Goal: Complete application form

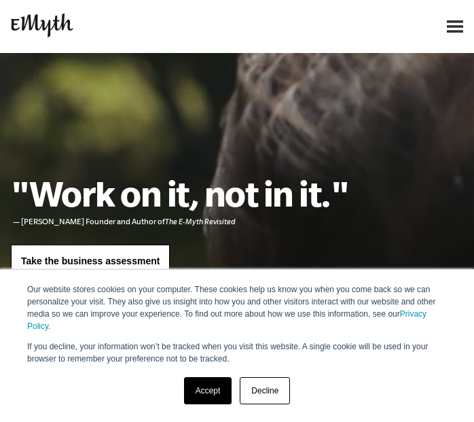
click at [212, 394] on link "Accept" at bounding box center [208, 390] width 48 height 27
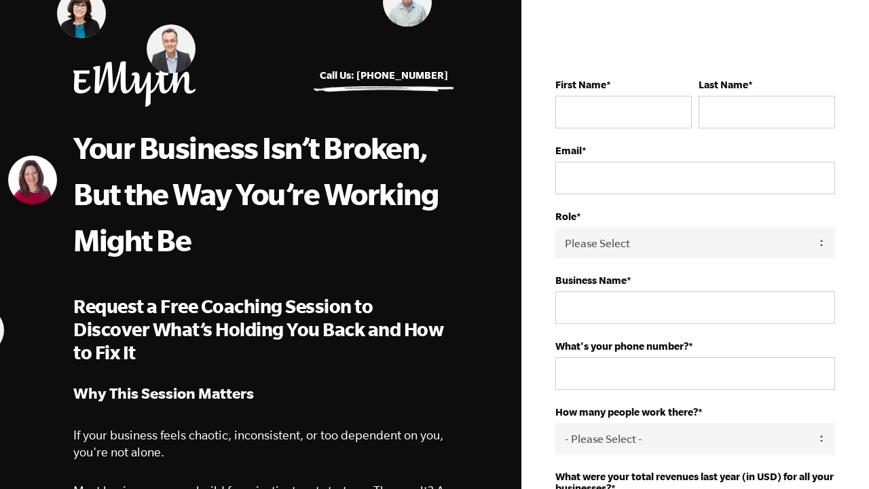
scroll to position [22, 0]
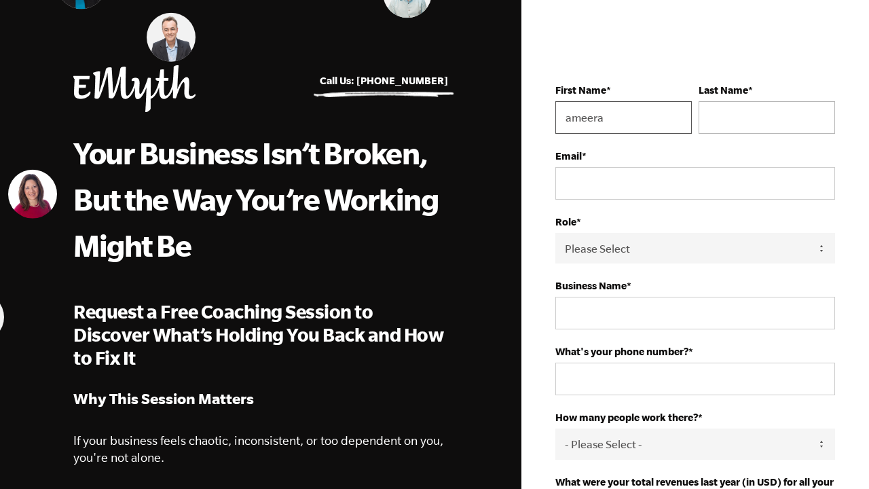
type input "ameera"
type input "khan"
drag, startPoint x: 571, startPoint y: 122, endPoint x: 560, endPoint y: 122, distance: 10.9
click at [560, 122] on input "ameera" at bounding box center [624, 117] width 137 height 33
type input "Ameera"
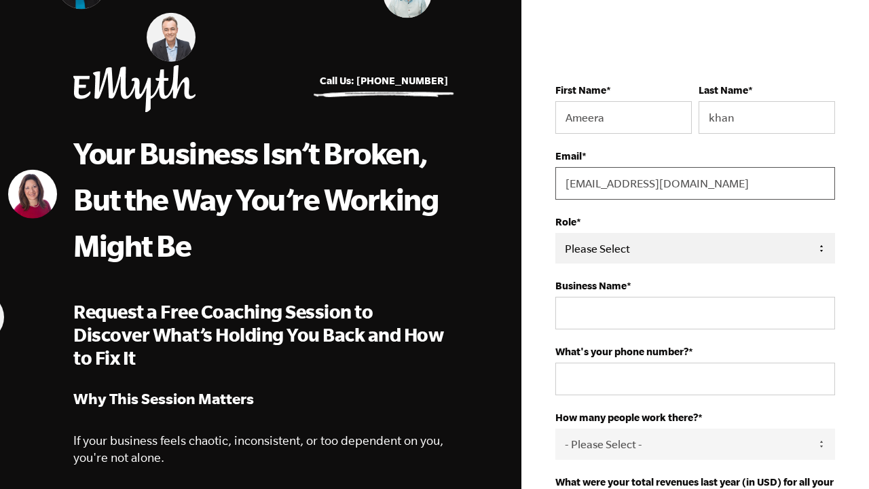
type input "ameerak27@hotmail.com"
select select "Owner"
type input "The Talent Factory"
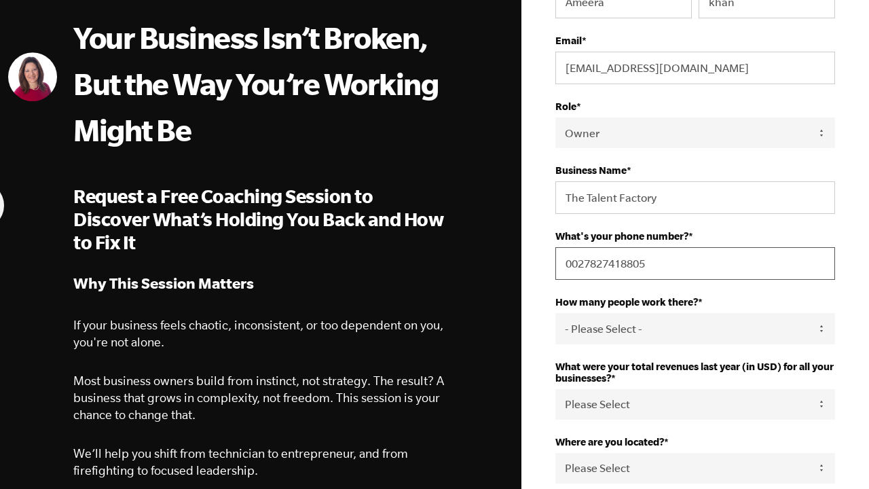
scroll to position [139, 0]
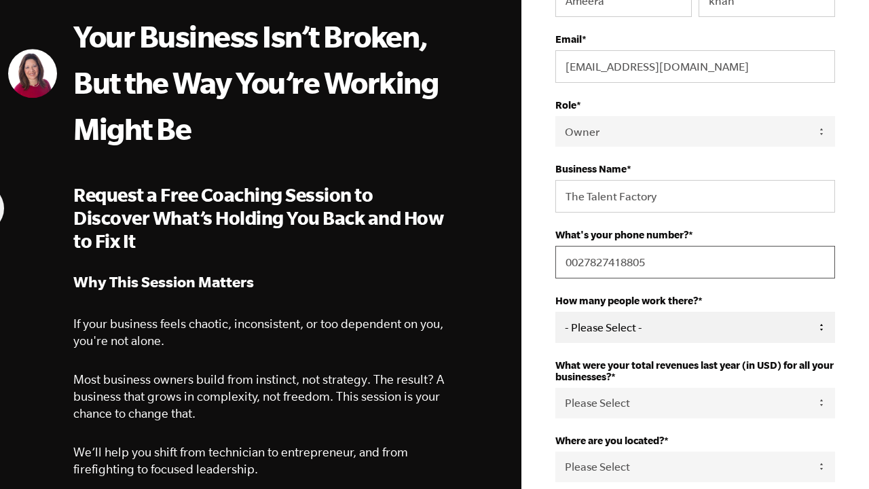
type input "0027827418805"
select select "1-3"
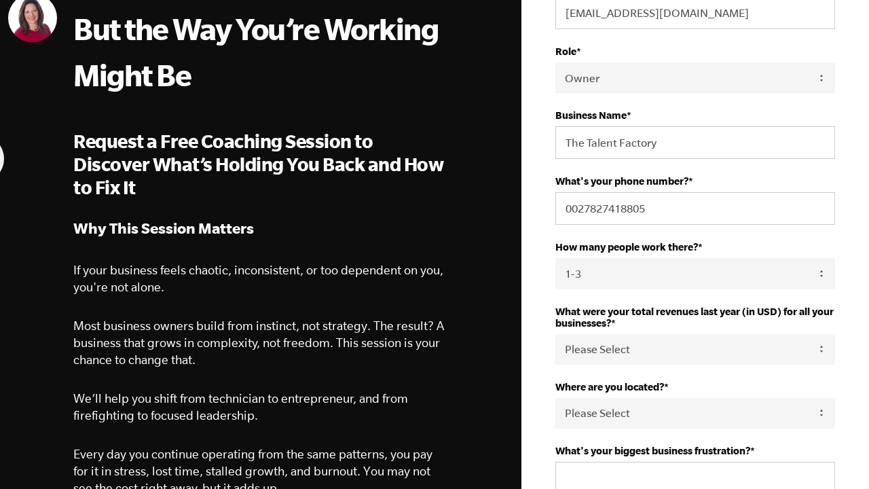
scroll to position [210, 0]
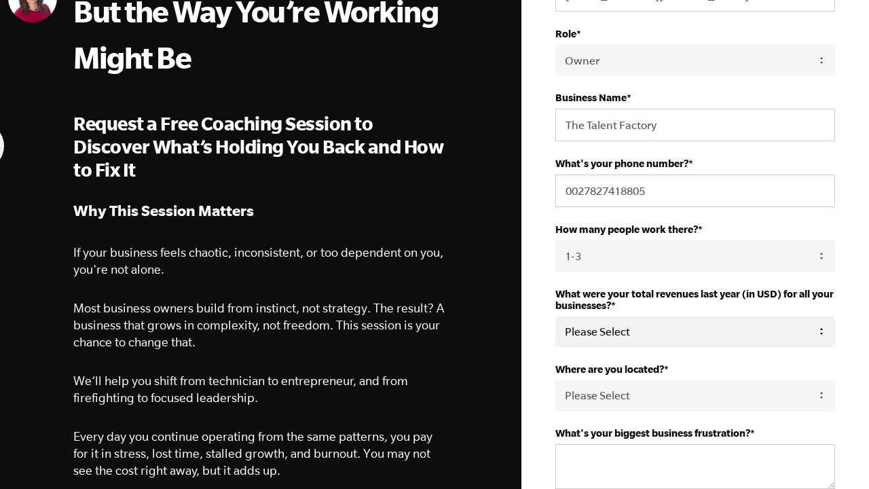
select select "0-75K"
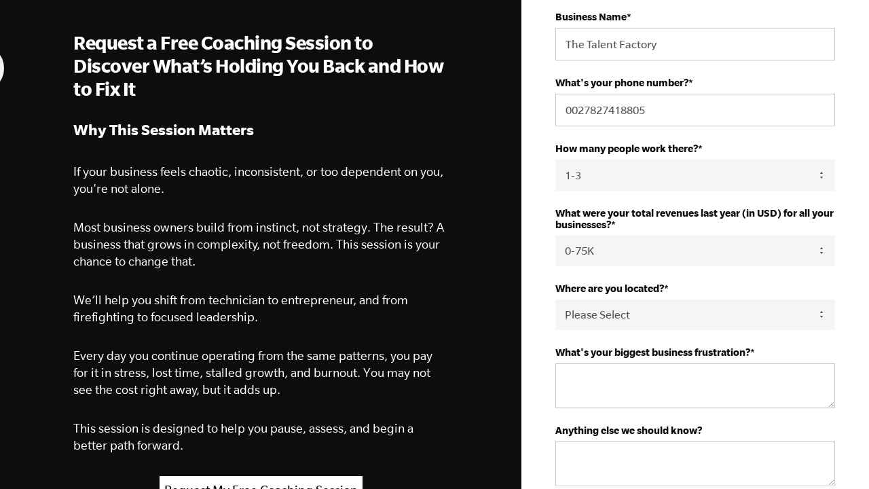
scroll to position [297, 0]
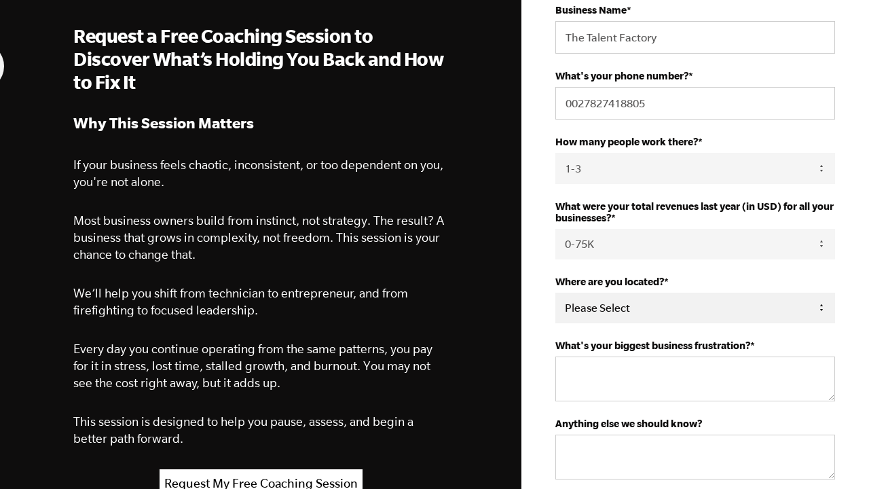
select select "South Africa"
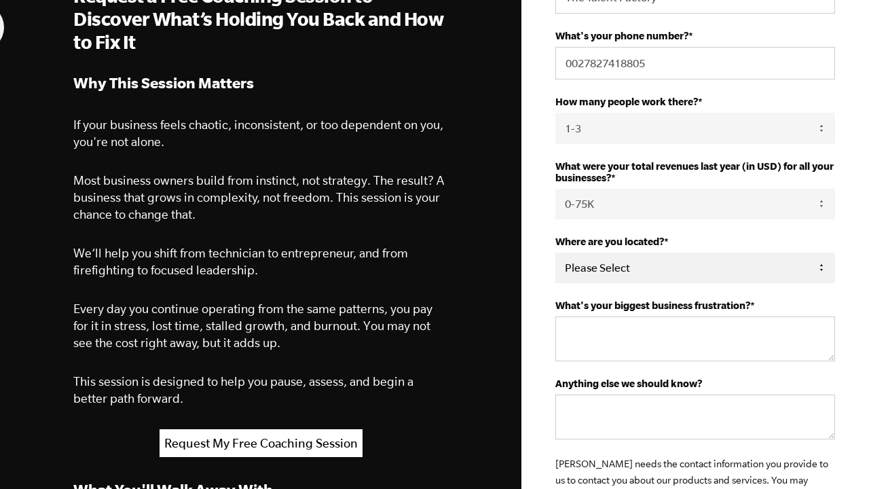
scroll to position [344, 0]
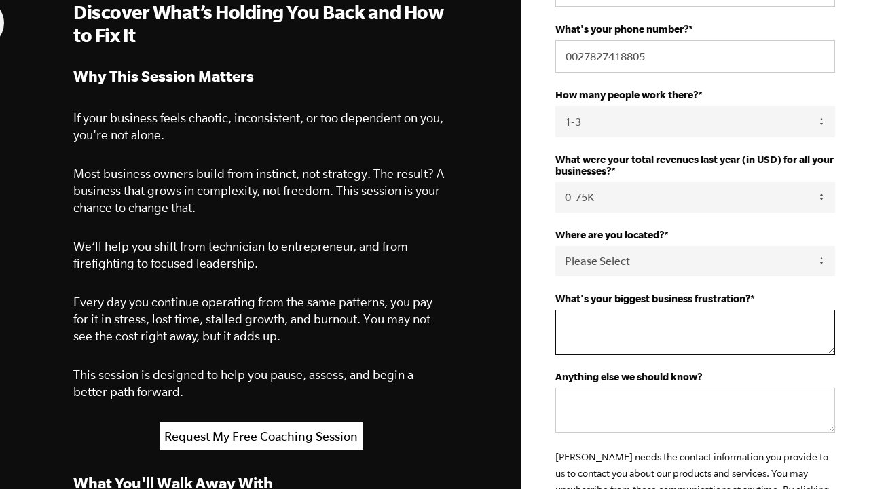
click at [642, 323] on textarea "What's your biggest business frustration? *" at bounding box center [696, 332] width 280 height 45
type textarea "Functional freeze and structure"
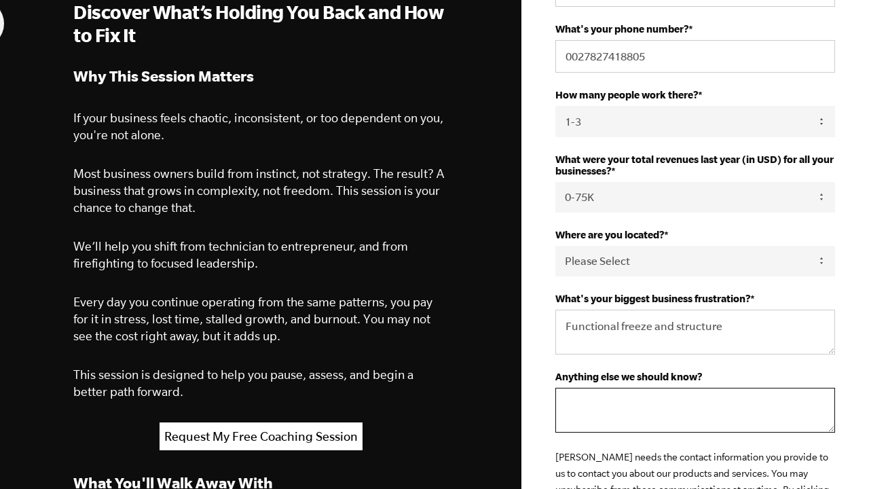
click at [600, 403] on textarea "Anything else we should know?" at bounding box center [696, 410] width 280 height 45
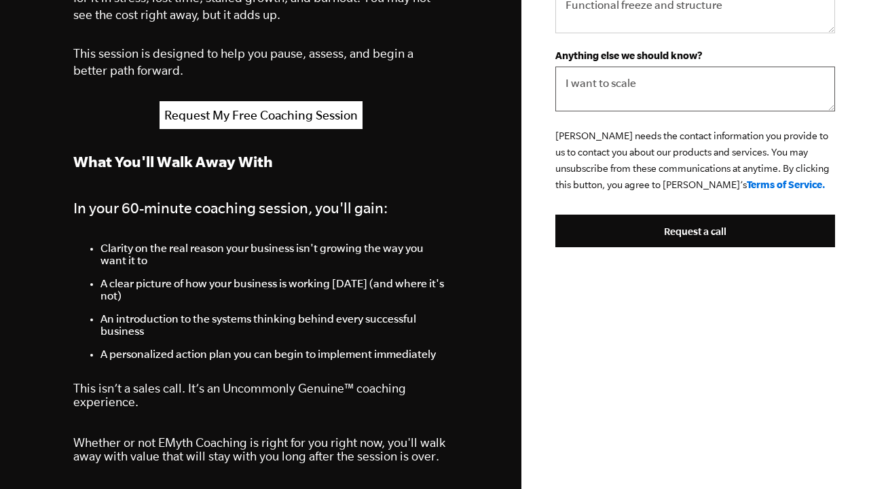
scroll to position [821, 0]
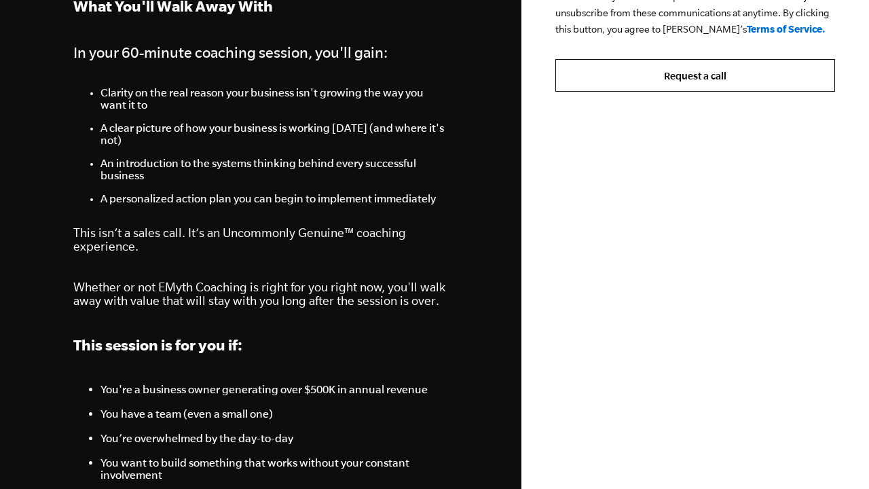
type textarea "I want to scale"
click at [707, 71] on input "Request a call" at bounding box center [696, 75] width 280 height 33
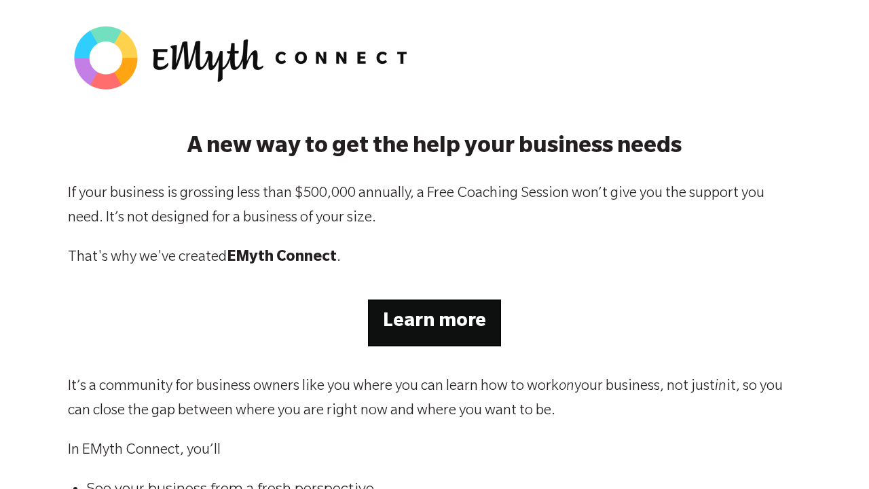
click at [424, 325] on strong "Learn more" at bounding box center [434, 322] width 103 height 20
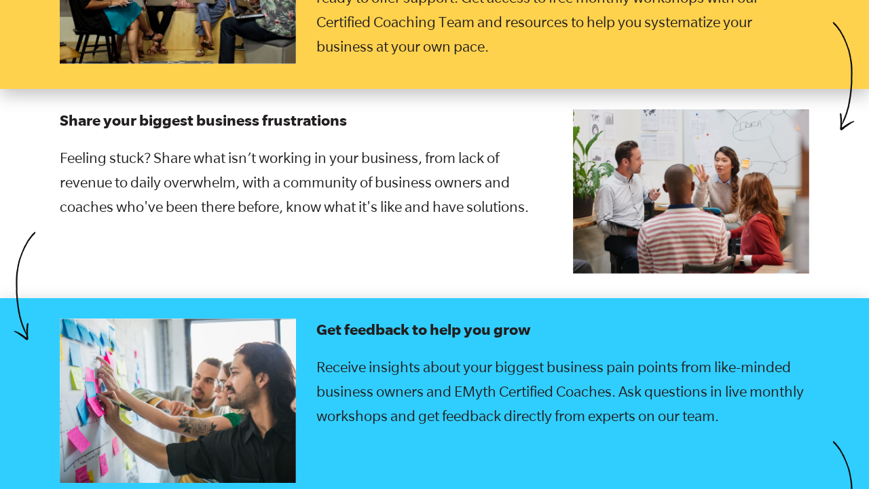
scroll to position [2331, 0]
